Goal: Complete application form

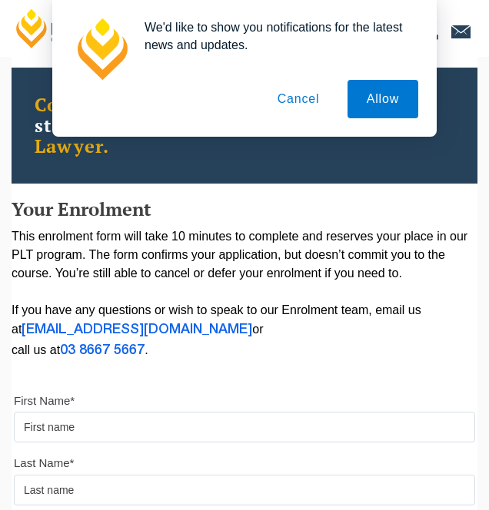
click at [394, 105] on button "Allow" at bounding box center [382, 99] width 71 height 38
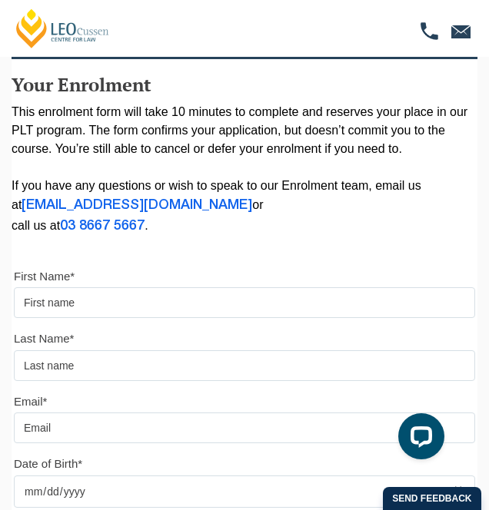
scroll to position [168, 0]
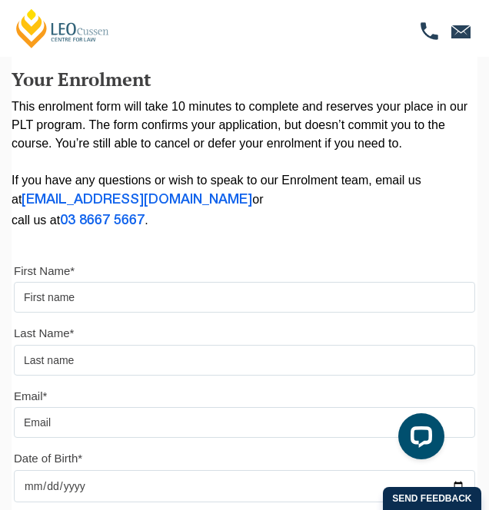
click at [99, 298] on input "First Name*" at bounding box center [244, 297] width 461 height 31
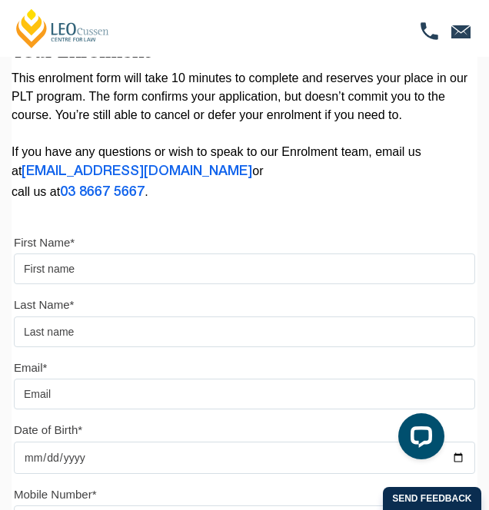
scroll to position [218, 0]
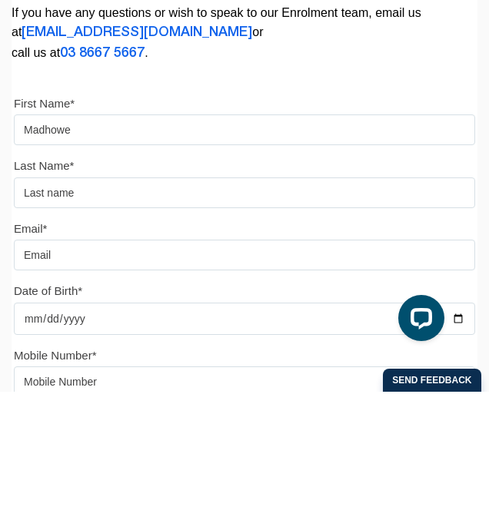
type input "Madhowe"
click at [83, 309] on input "text" at bounding box center [244, 311] width 461 height 31
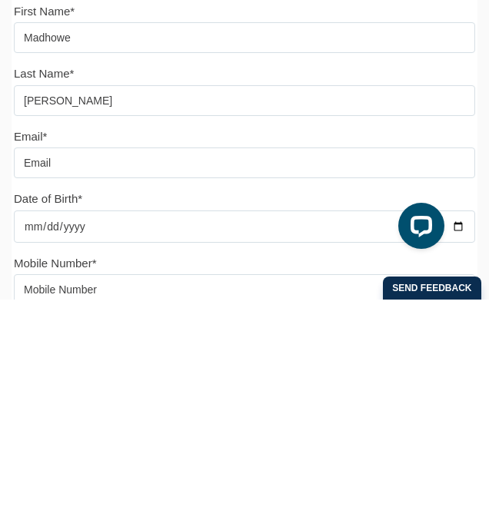
type input "[PERSON_NAME]"
click at [135, 378] on input "Email*" at bounding box center [244, 373] width 461 height 31
type input "[EMAIL_ADDRESS][DOMAIN_NAME]"
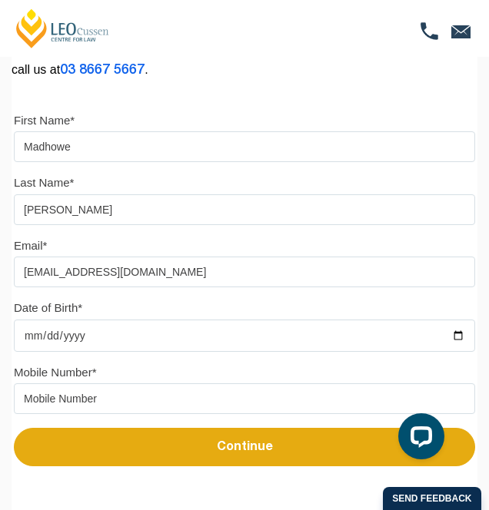
scroll to position [340, 0]
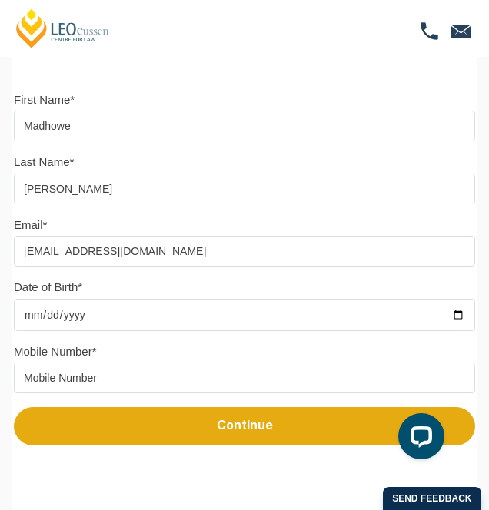
click at [115, 326] on input "Date of Birth*" at bounding box center [244, 315] width 461 height 32
click at [115, 321] on input "Date of Birth*" at bounding box center [244, 315] width 461 height 32
type input "[DATE]"
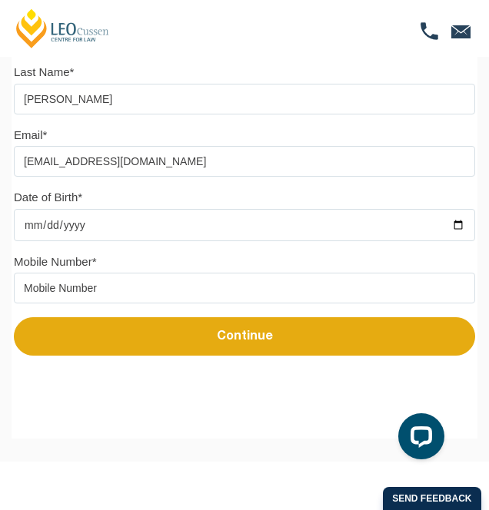
scroll to position [436, 0]
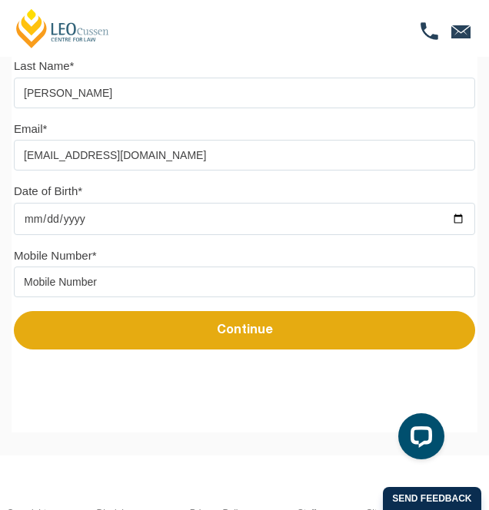
click at [160, 286] on input "tel" at bounding box center [244, 282] width 461 height 31
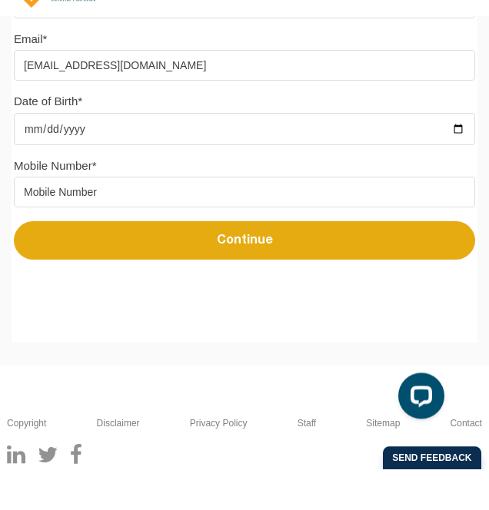
scroll to position [485, 0]
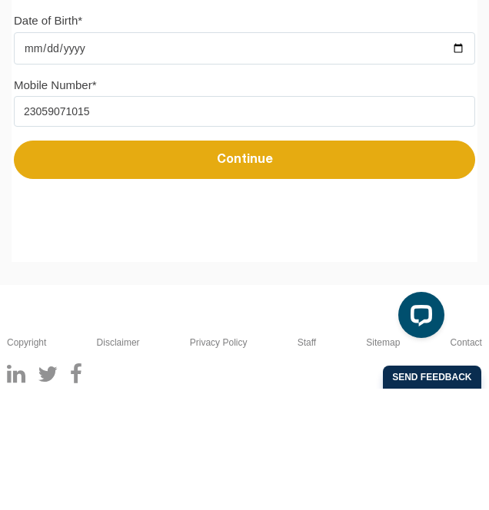
type input "23059071015"
click at [261, 277] on button "Continue" at bounding box center [244, 281] width 461 height 38
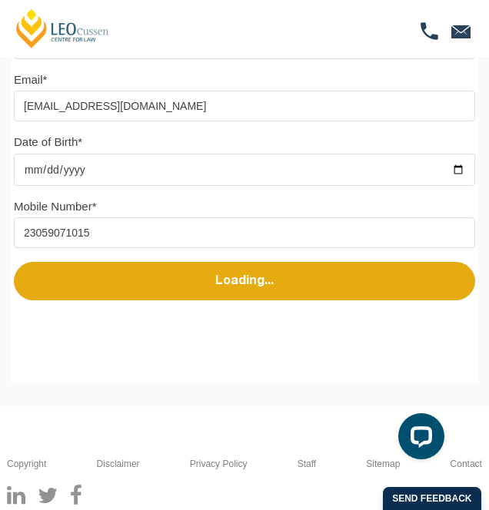
select select
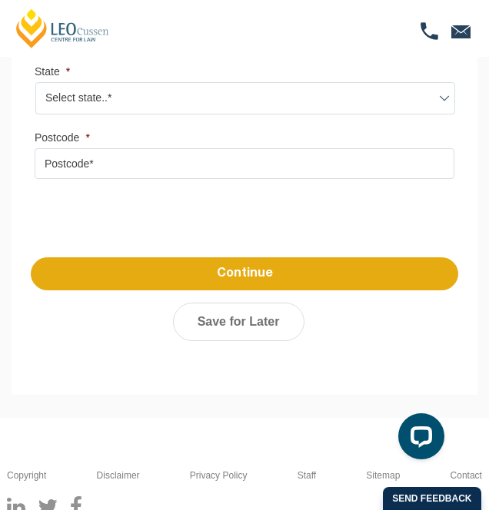
scroll to position [1466, 0]
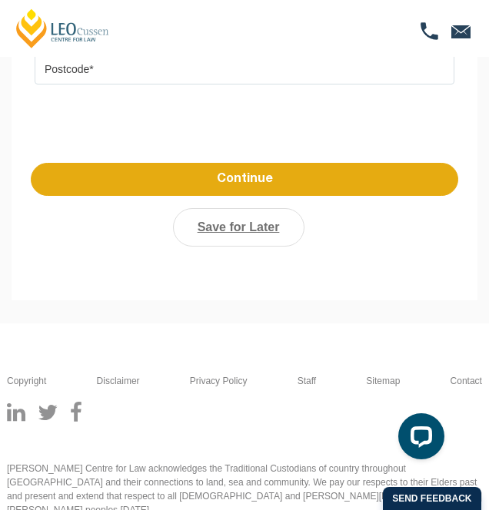
click at [233, 221] on link "Save for Later" at bounding box center [238, 227] width 131 height 38
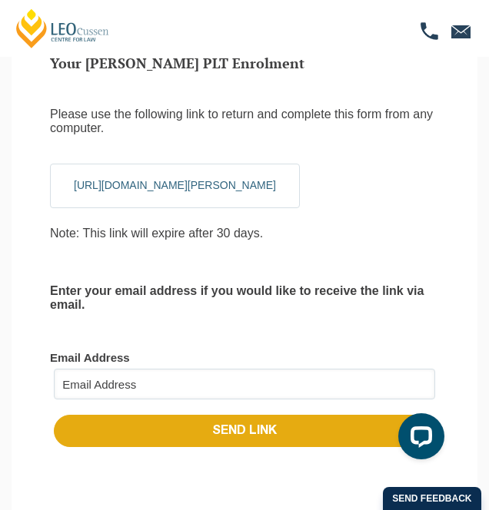
scroll to position [3, 0]
